Goal: Find specific page/section: Find specific page/section

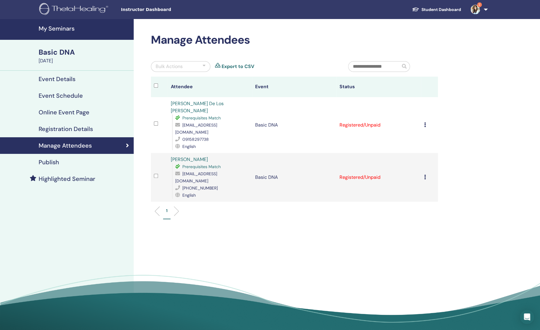
click at [56, 28] on h4 "My Seminars" at bounding box center [85, 28] width 92 height 7
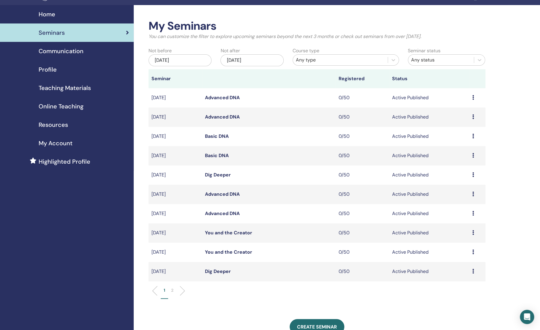
scroll to position [15, 0]
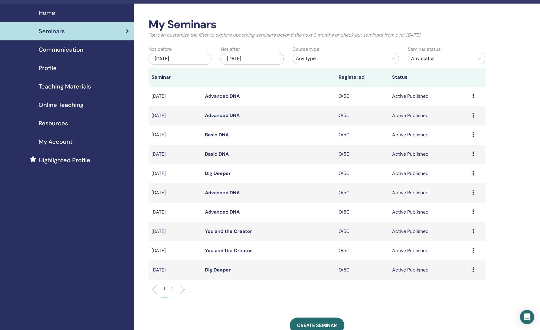
click at [172, 289] on p "2" at bounding box center [172, 289] width 2 height 6
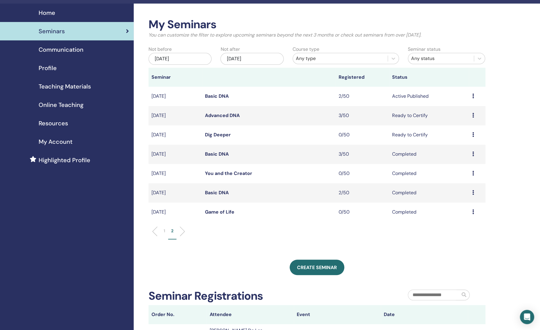
click at [166, 232] on li "1" at bounding box center [164, 234] width 7 height 12
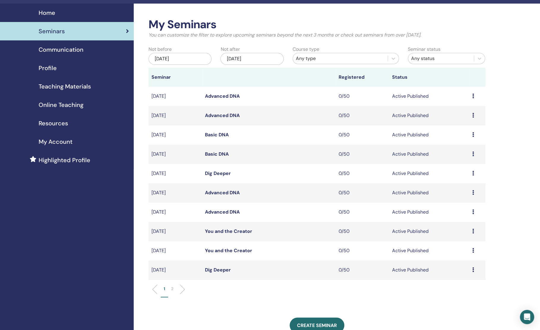
click at [208, 274] on td "Dig Deeper" at bounding box center [269, 270] width 134 height 19
click at [210, 272] on link "Dig Deeper" at bounding box center [218, 270] width 26 height 6
